Goal: Feedback & Contribution: Contribute content

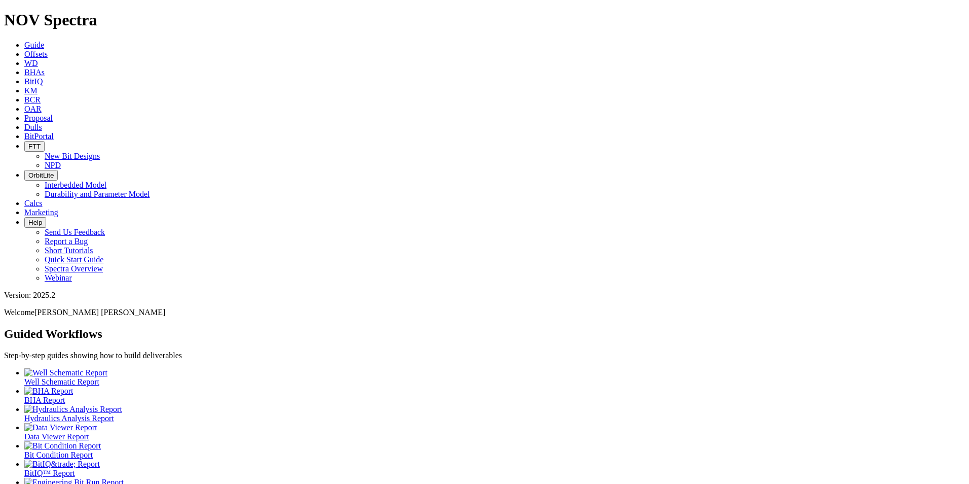
click at [42, 123] on span "Dulls" at bounding box center [33, 127] width 18 height 9
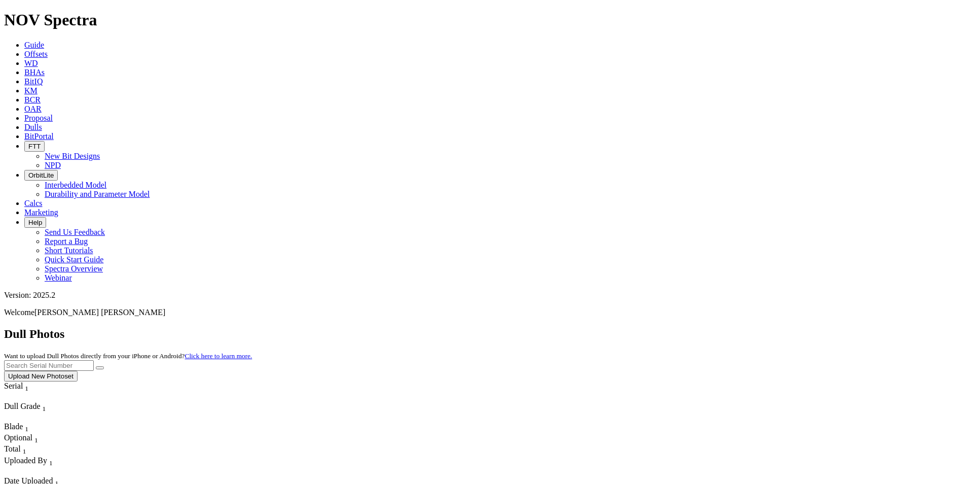
click at [78, 371] on button "Upload New Photoset" at bounding box center [40, 376] width 73 height 11
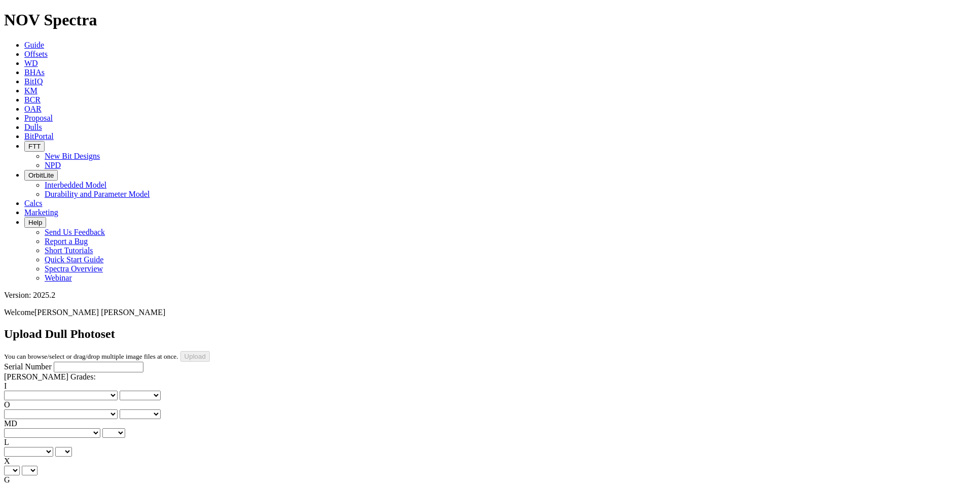
click at [70, 361] on input "Serial Number" at bounding box center [99, 366] width 90 height 11
type input "A319697"
type input "[DATE]"
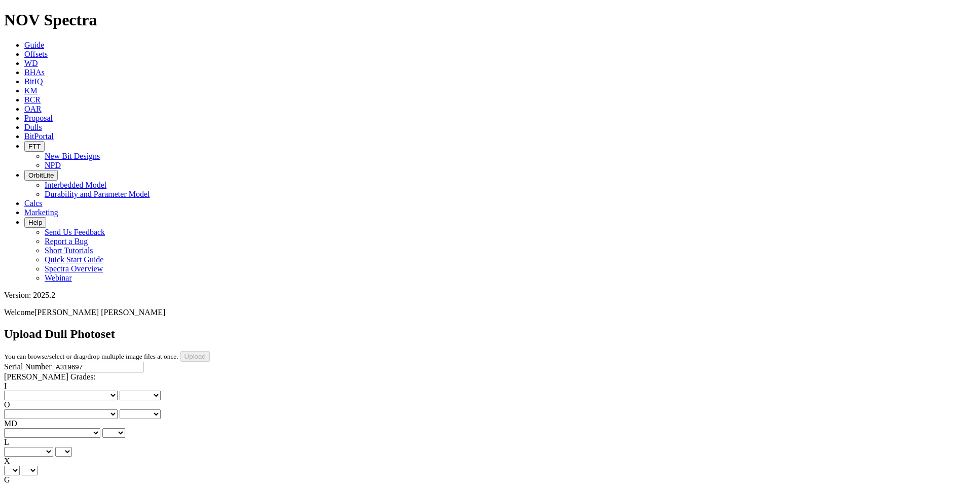
select select "string:_"
click at [20, 465] on select "X" at bounding box center [12, 470] width 16 height 10
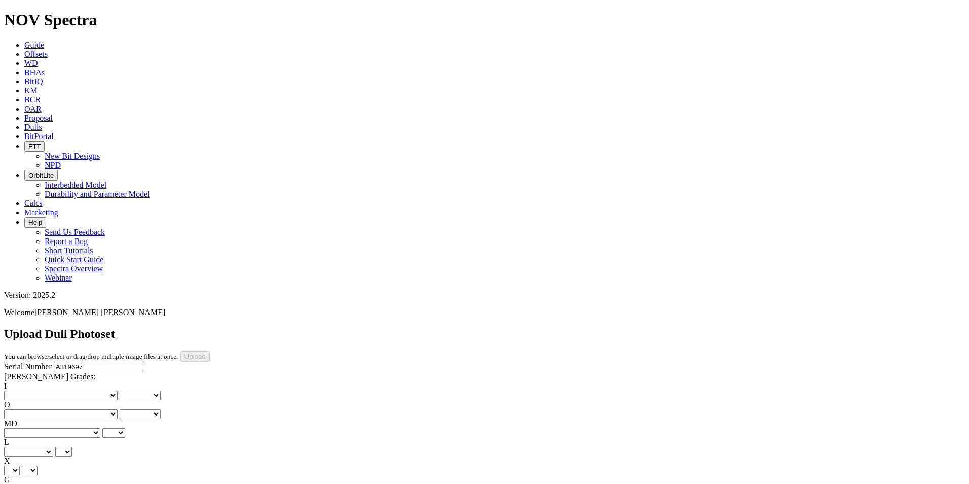
select select "string:X"
click at [20, 465] on select "X" at bounding box center [12, 470] width 16 height 10
select select "string:X"
click at [81, 483] on select "Unknown I - In Gauge 1 - 1/16 in Undergauge" 2 - 2/16 in Undergauge = ⅛ in" 8 -…" at bounding box center [55, 489] width 103 height 10
select select "string:I"
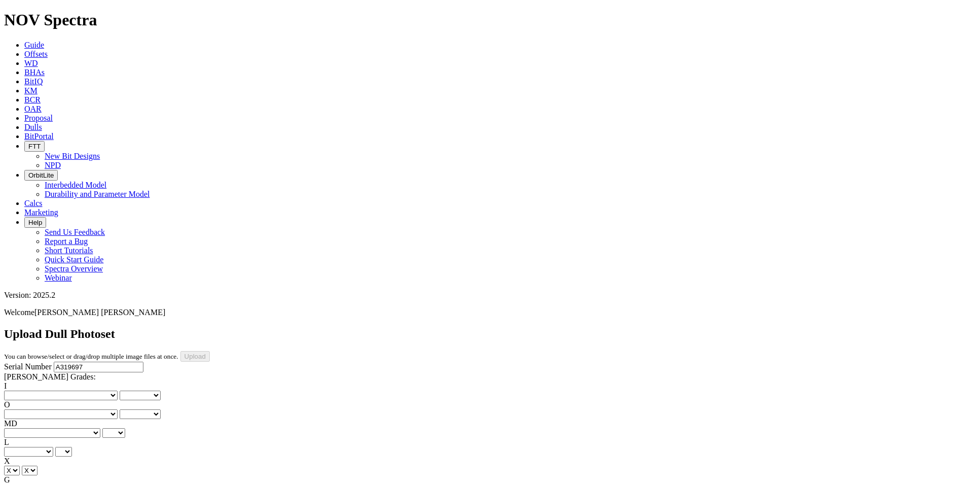
click at [72, 483] on select "Unknown I - In Gauge 1 - 1/16 in Undergauge" 2 - 2/16 in Undergauge = ⅛ in" 8 -…" at bounding box center [55, 489] width 103 height 10
select select "string:I"
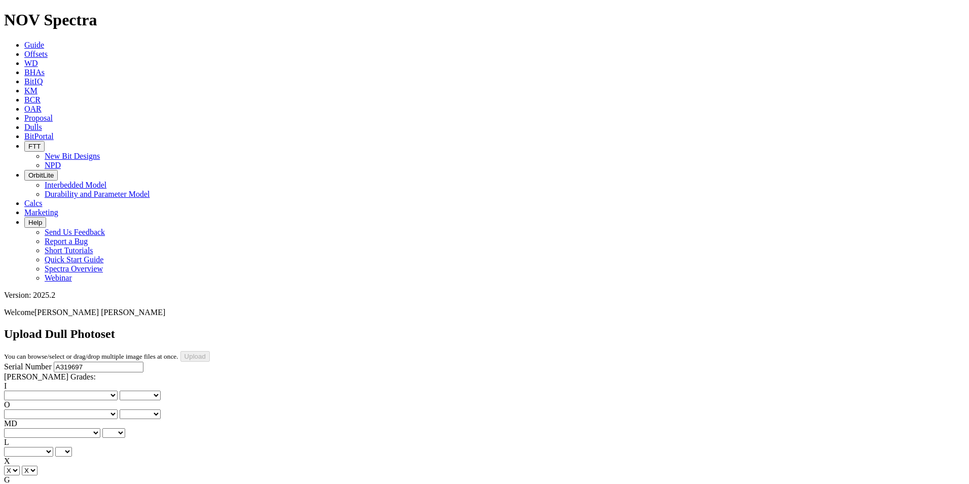
drag, startPoint x: 237, startPoint y: 468, endPoint x: 238, endPoint y: 455, distance: 13.2
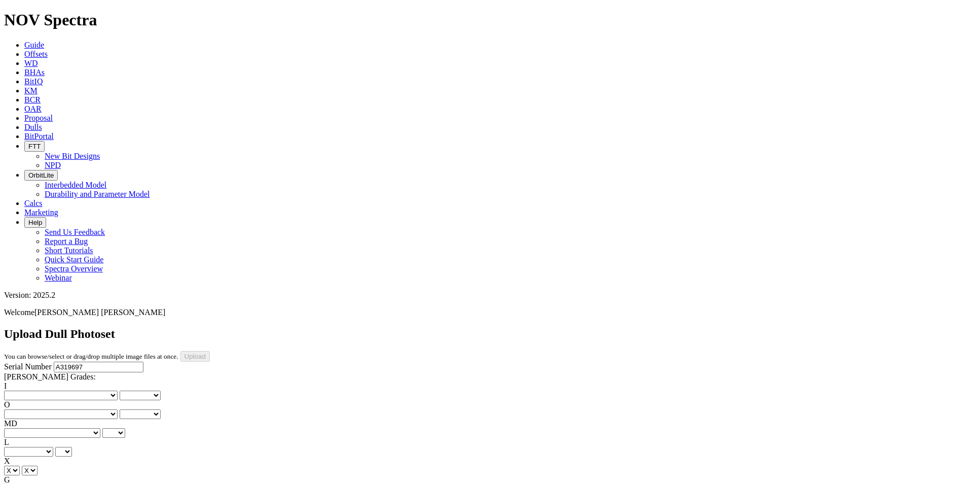
drag, startPoint x: 227, startPoint y: 456, endPoint x: 231, endPoint y: 449, distance: 8.4
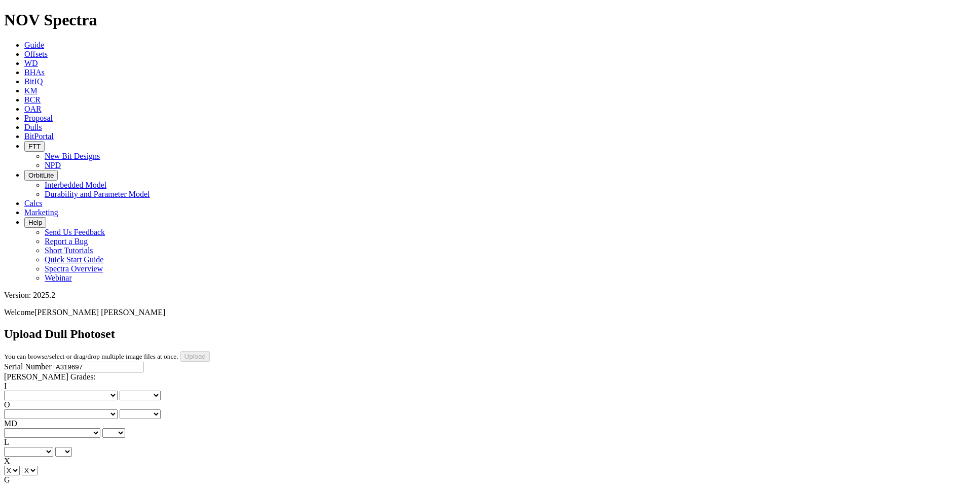
scroll to position [203, 0]
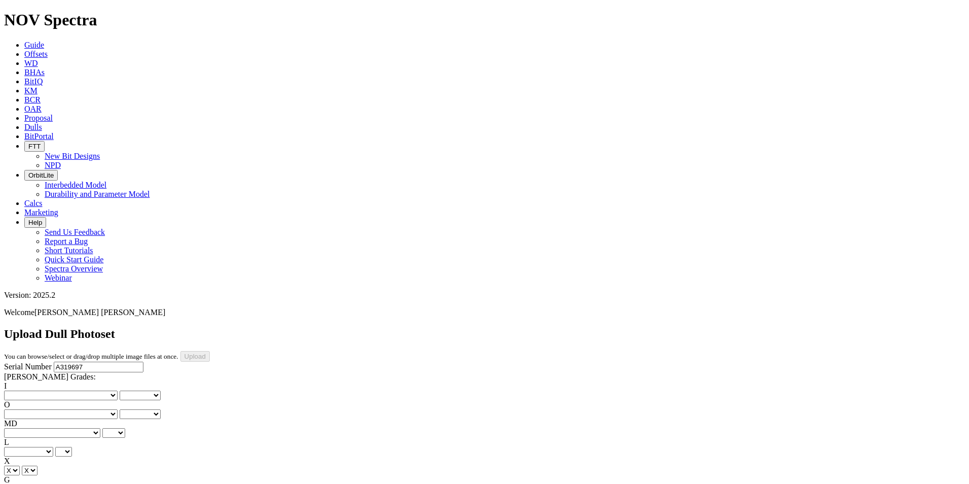
drag, startPoint x: 234, startPoint y: 390, endPoint x: 233, endPoint y: 372, distance: 17.8
select select "string:OptionalPhoto"
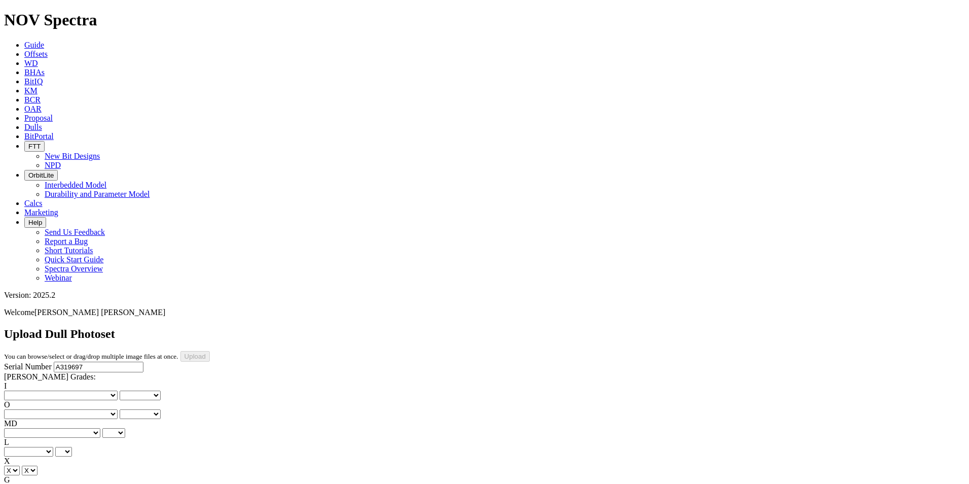
click at [53, 447] on select "A - All C - Cone G - Gauge N - Nose S - Shoulder T - Taper" at bounding box center [28, 452] width 49 height 10
select select "string:S"
click at [53, 447] on select "A - All C - Cone G - Gauge N - Nose S - Shoulder T - Taper" at bounding box center [28, 452] width 49 height 10
select select "string:S"
click at [39, 428] on select "BF - Bond Failure BT - Broken Teeth/Cutters BU - Balled Up Bit CR - Cored CT - …" at bounding box center [52, 433] width 96 height 10
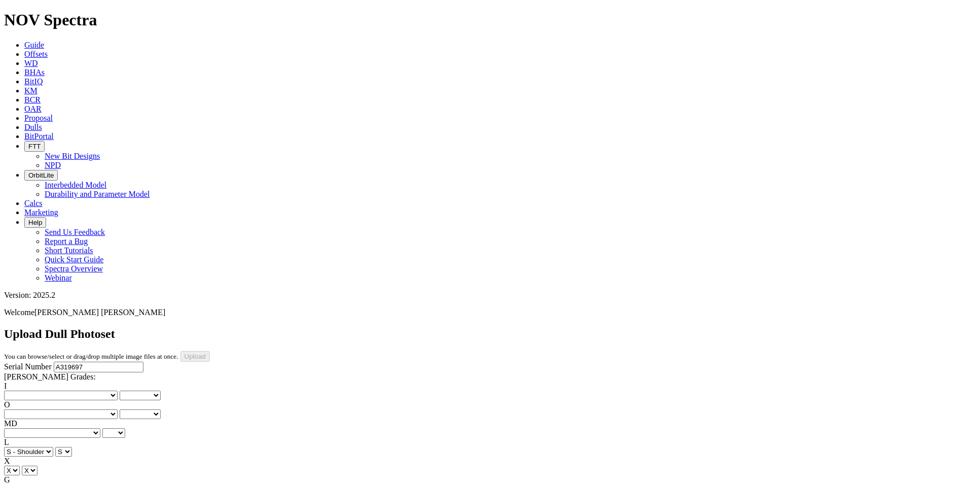
select select "string:BT"
click at [20, 428] on select "BF - Bond Failure BT - Broken Teeth/Cutters BU - Balled Up Bit CR - Cored CT - …" at bounding box center [52, 433] width 96 height 10
select select "string:BT"
select select "string:WT"
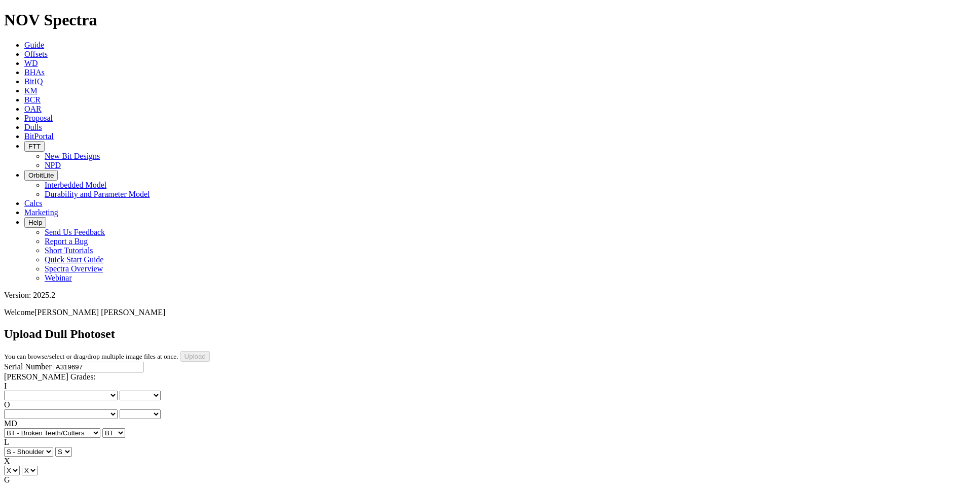
select select "string:WT"
